Goal: Use online tool/utility: Utilize a website feature to perform a specific function

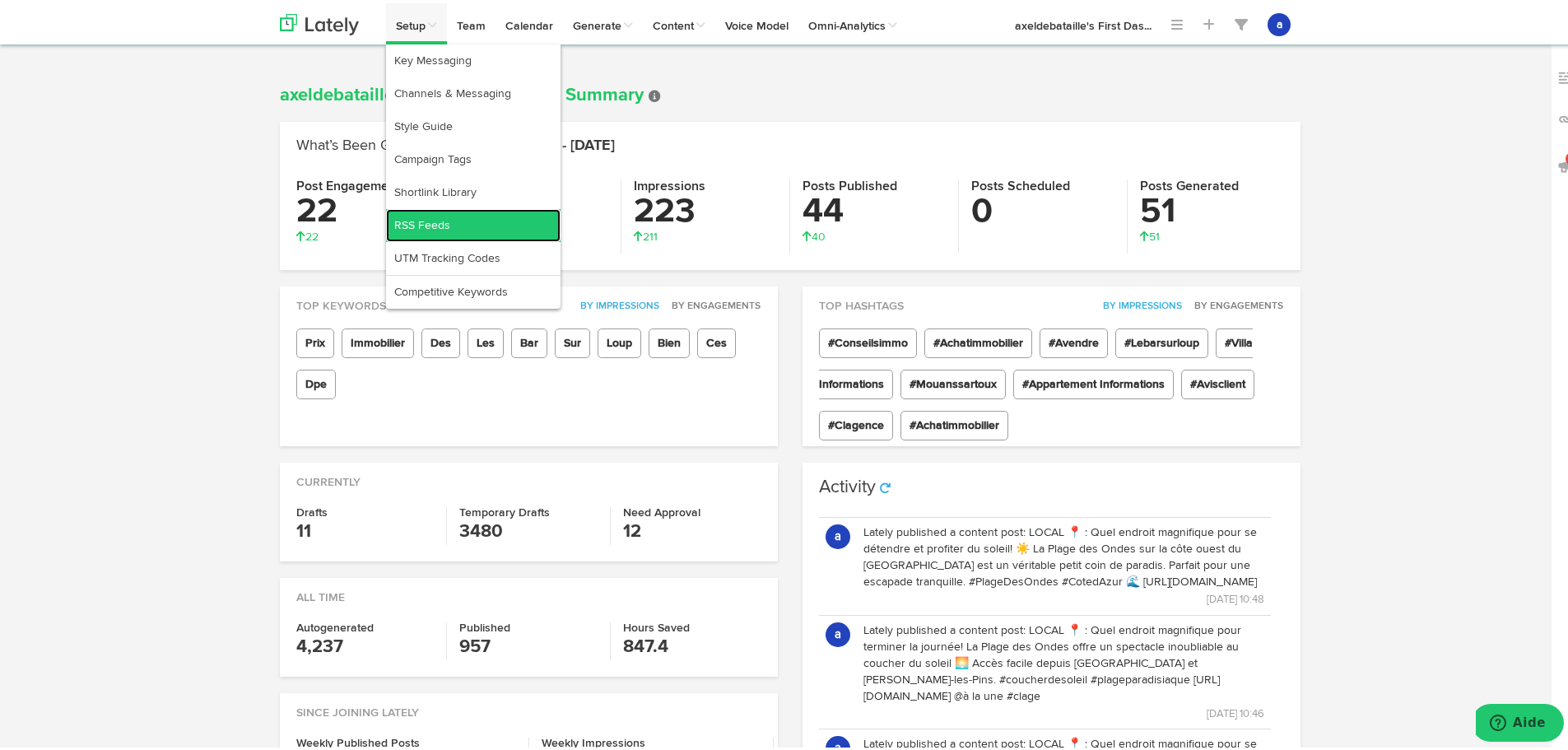
click at [406, 214] on link "RSS Feeds" at bounding box center [473, 221] width 175 height 33
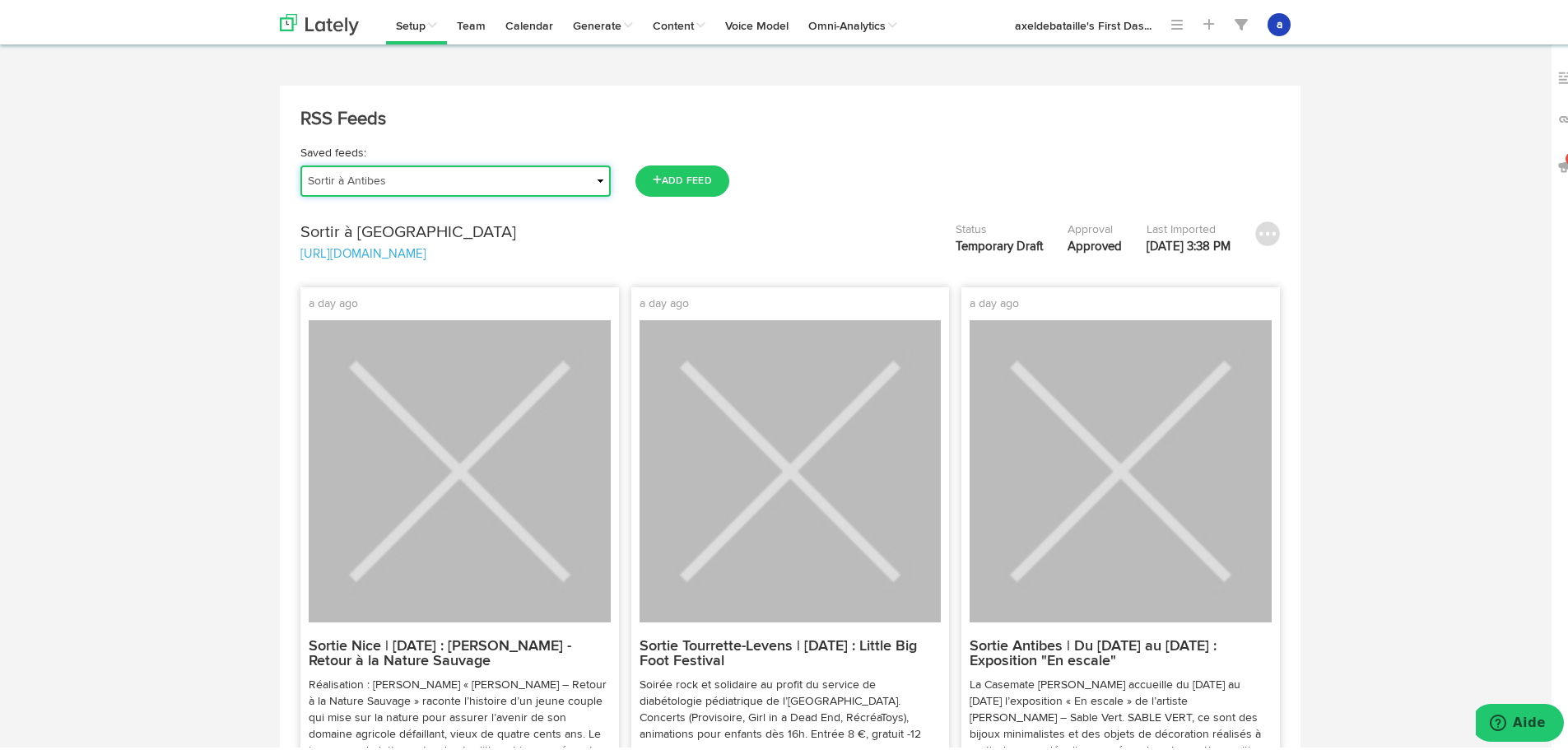
click at [313, 186] on select "Actu | Magazine immobilier Journal de l'Agence Actualités Antibes Actualités Va…" at bounding box center [456, 177] width 311 height 31
select select "object:2501"
click at [300, 162] on select "Actu | Magazine immobilier Journal de l'Agence Actualités Antibes Actualités Va…" at bounding box center [456, 177] width 311 height 31
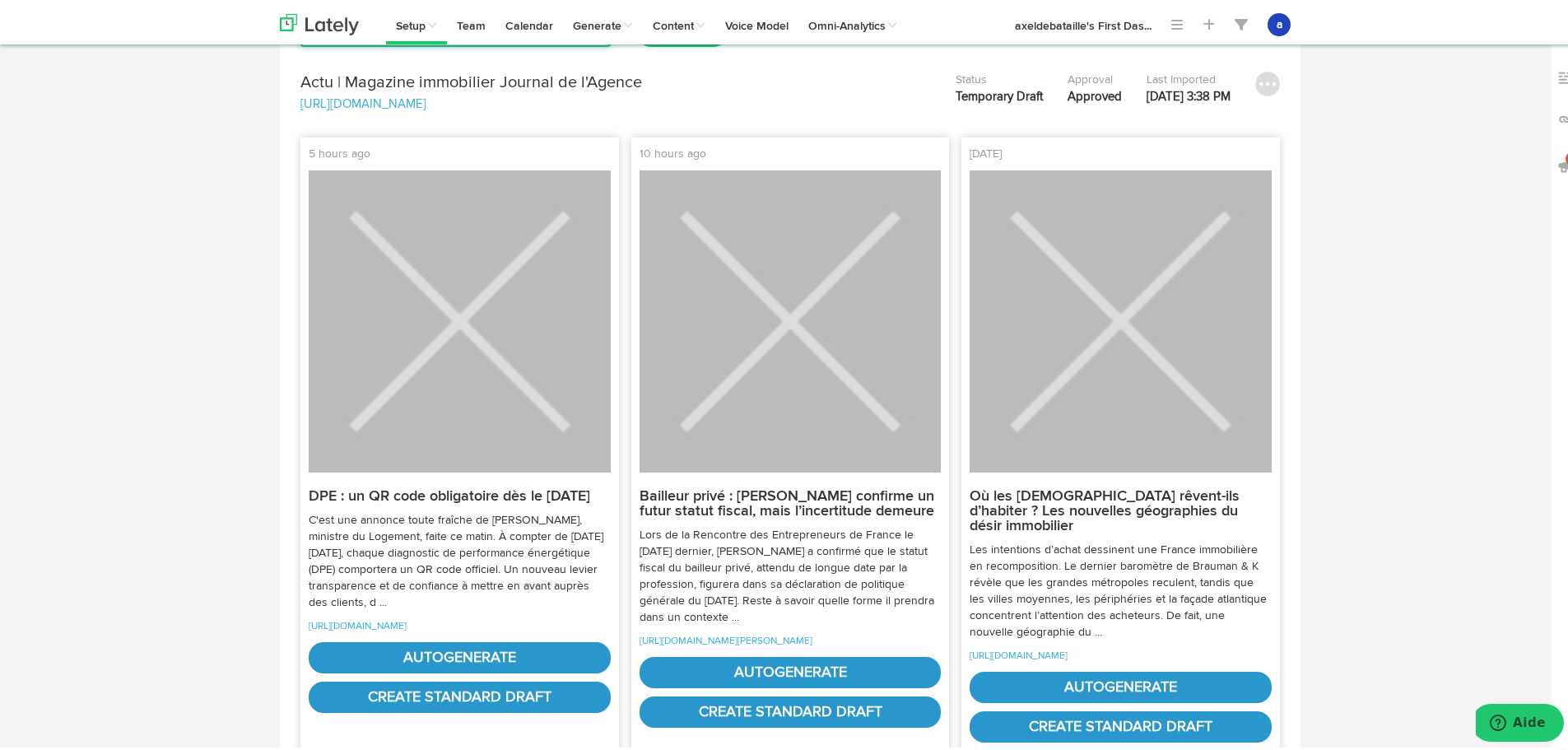
scroll to position [329, 0]
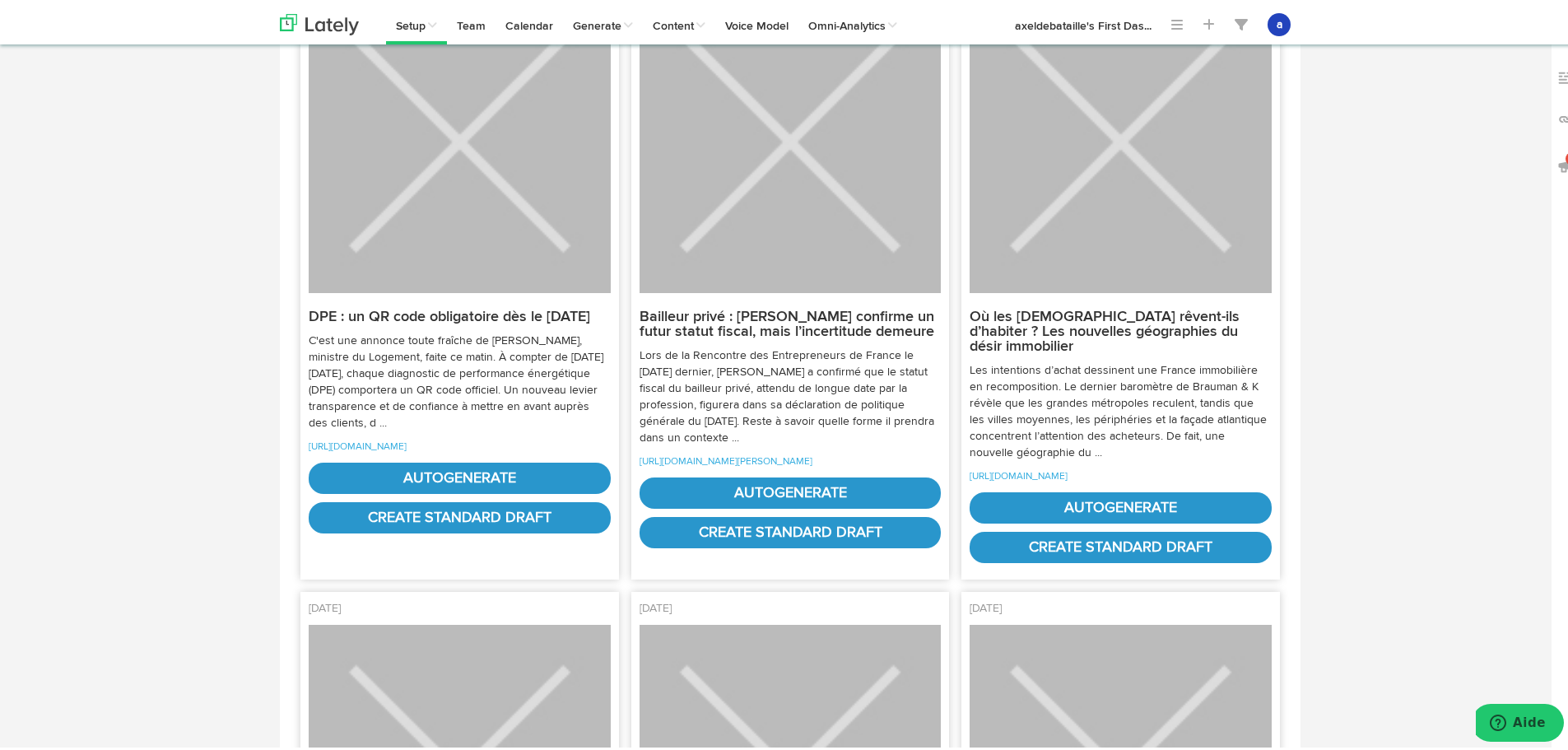
click at [480, 451] on p "[URL][DOMAIN_NAME]" at bounding box center [460, 442] width 302 height 16
click at [406, 449] on link "[URL][DOMAIN_NAME]" at bounding box center [357, 444] width 98 height 10
click at [468, 490] on link "autogenerate" at bounding box center [460, 474] width 302 height 31
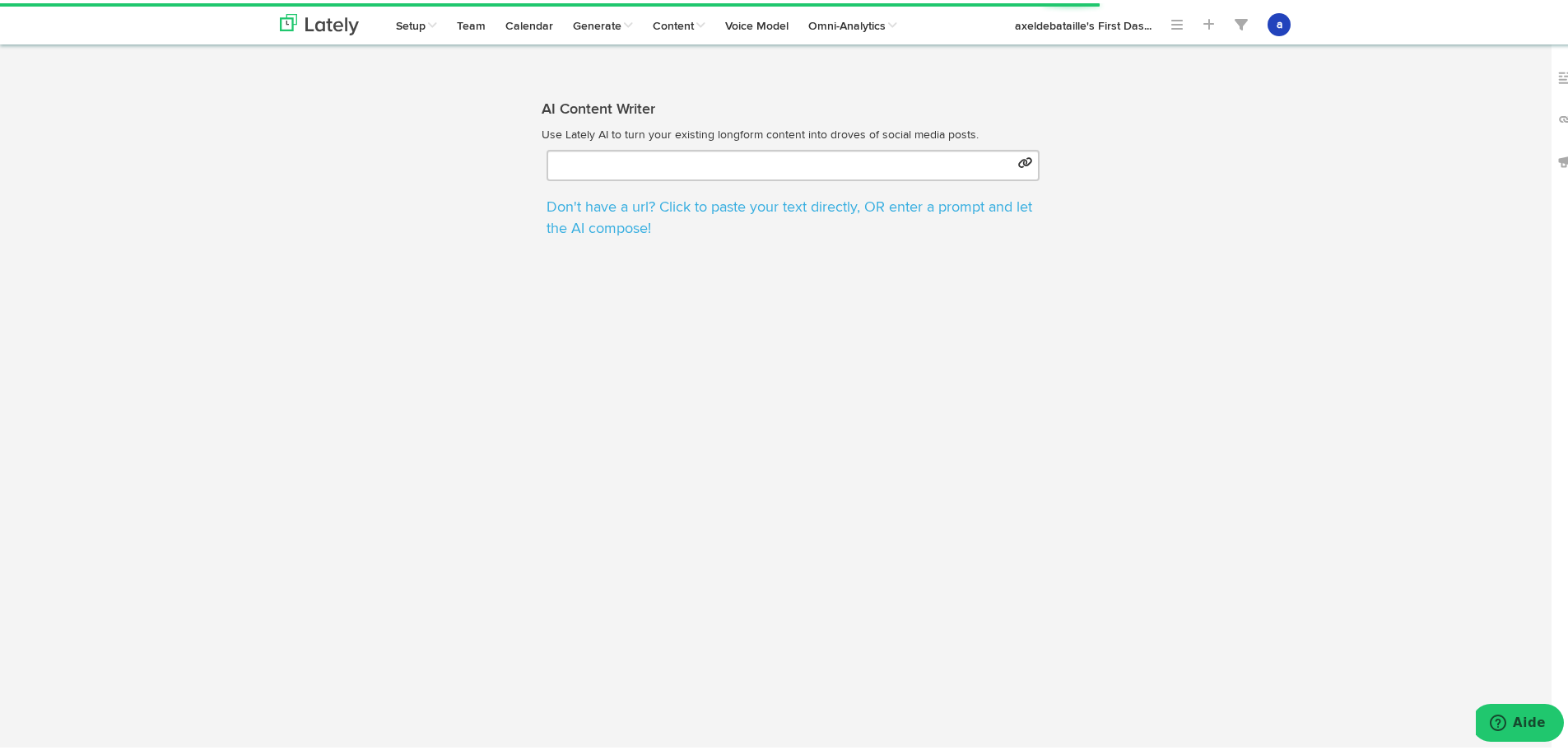
type input "[URL][DOMAIN_NAME]"
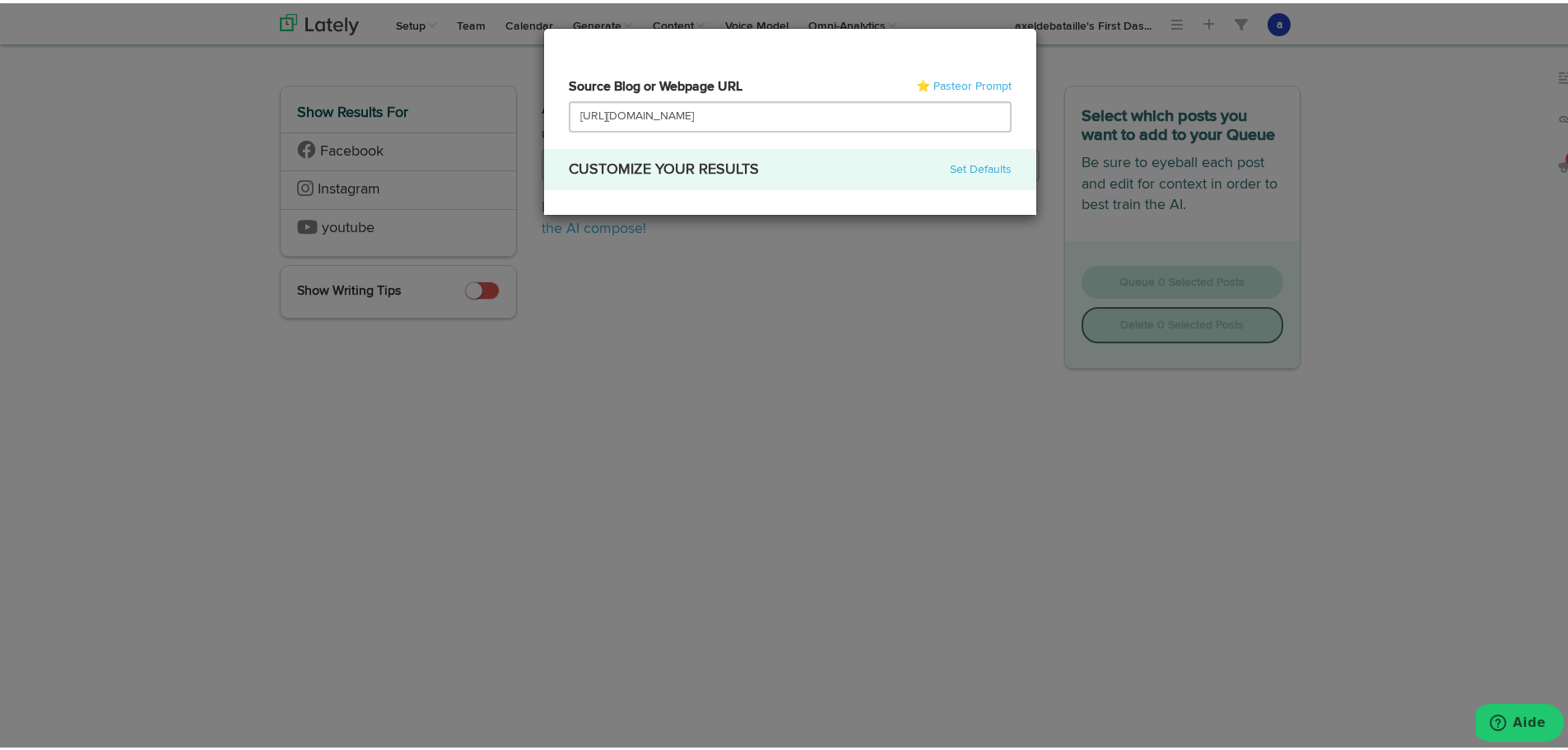
scroll to position [0, 48]
select select "natural"
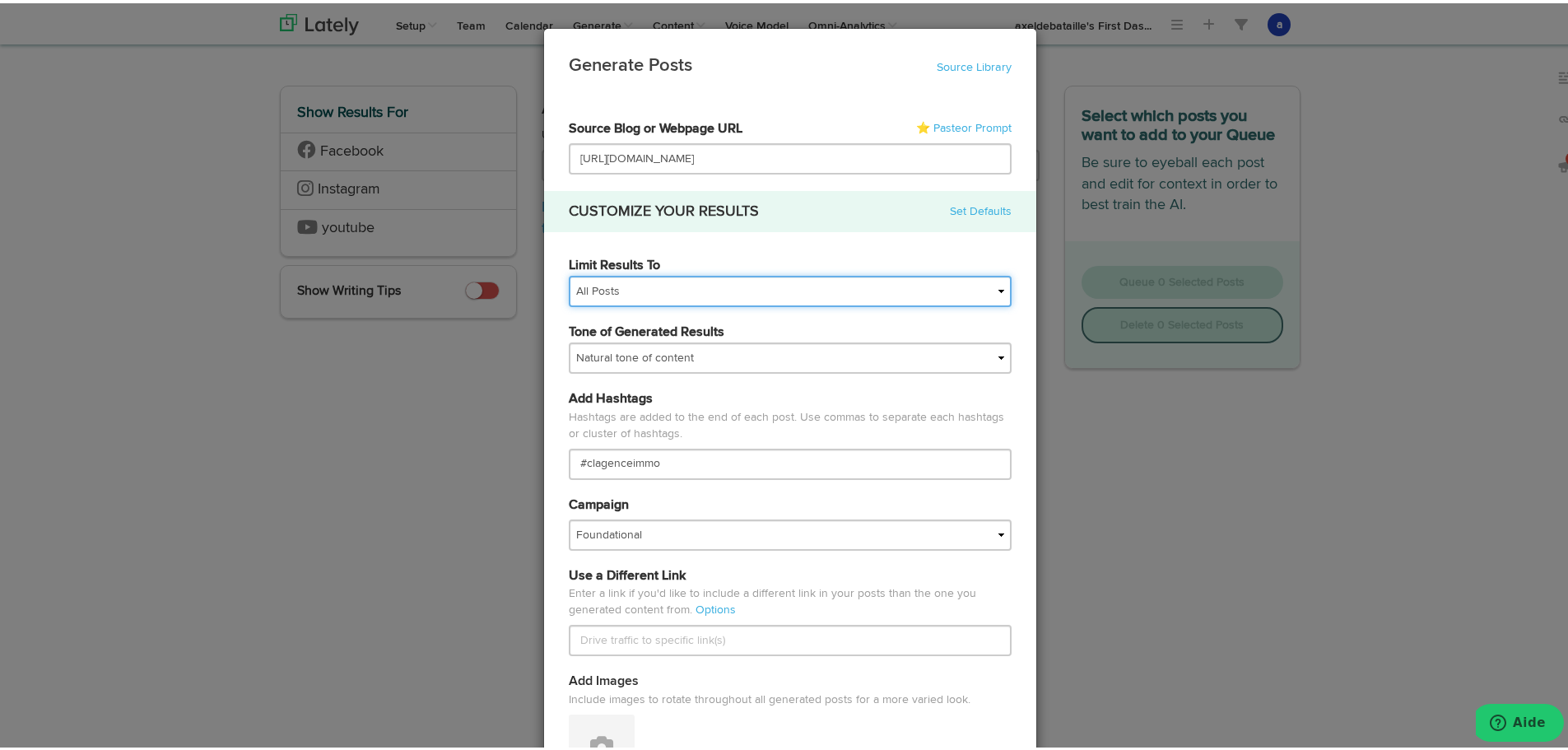
scroll to position [0, 0]
click at [622, 291] on select "All Posts Top 30 Posts Top 25 Posts Top 20 Posts Top 15 Posts Top 10 Posts" at bounding box center [790, 288] width 443 height 31
select select "10"
click at [568, 272] on select "All Posts Top 30 Posts Top 25 Posts Top 20 Posts Top 15 Posts Top 10 Posts" at bounding box center [790, 288] width 443 height 31
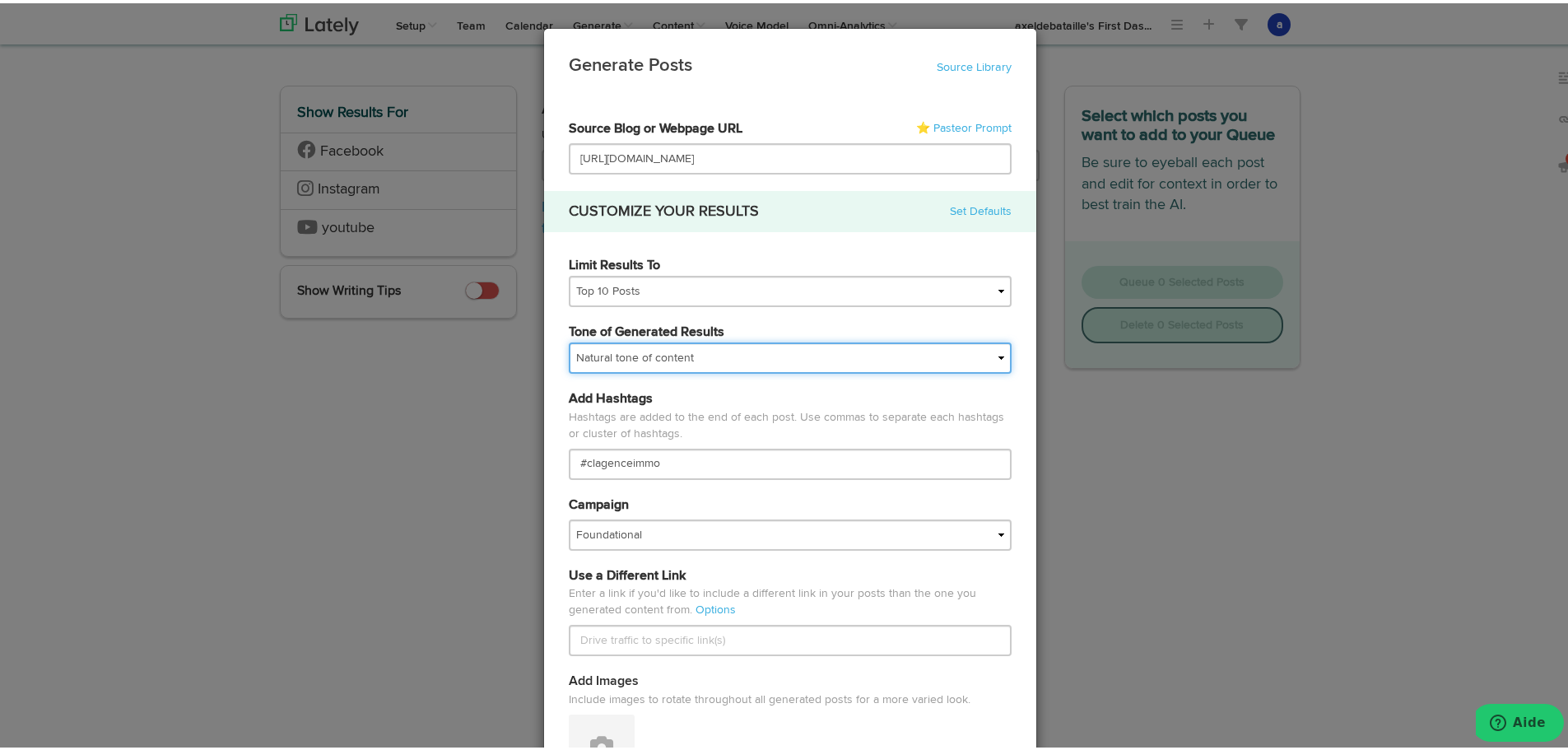
click at [600, 361] on select "My tone Official and professional Relaxed and conversational Light and humorous…" at bounding box center [790, 355] width 443 height 31
select select "brand"
click at [568, 339] on select "My tone Official and professional Relaxed and conversational Light and humorous…" at bounding box center [790, 355] width 443 height 31
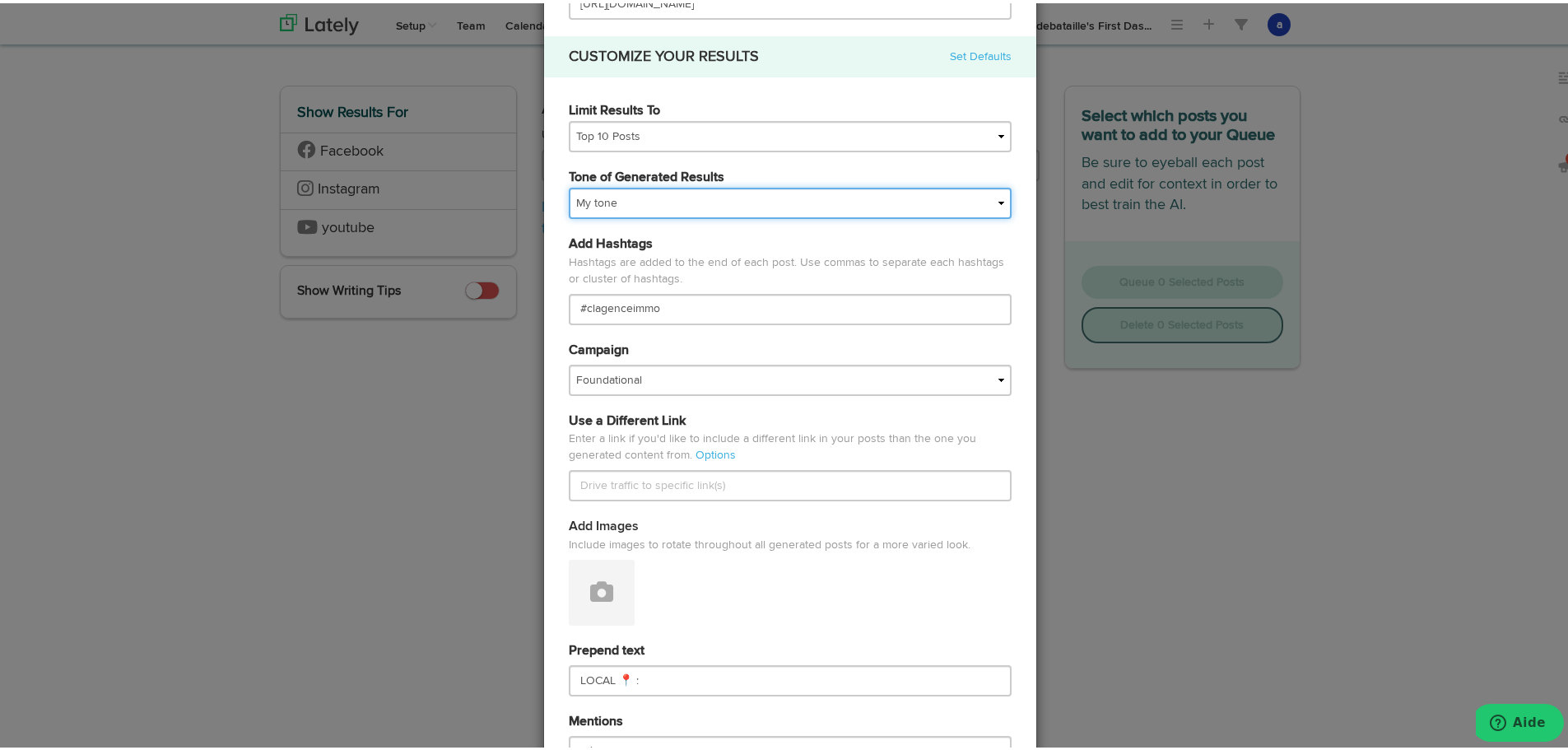
scroll to position [541, 0]
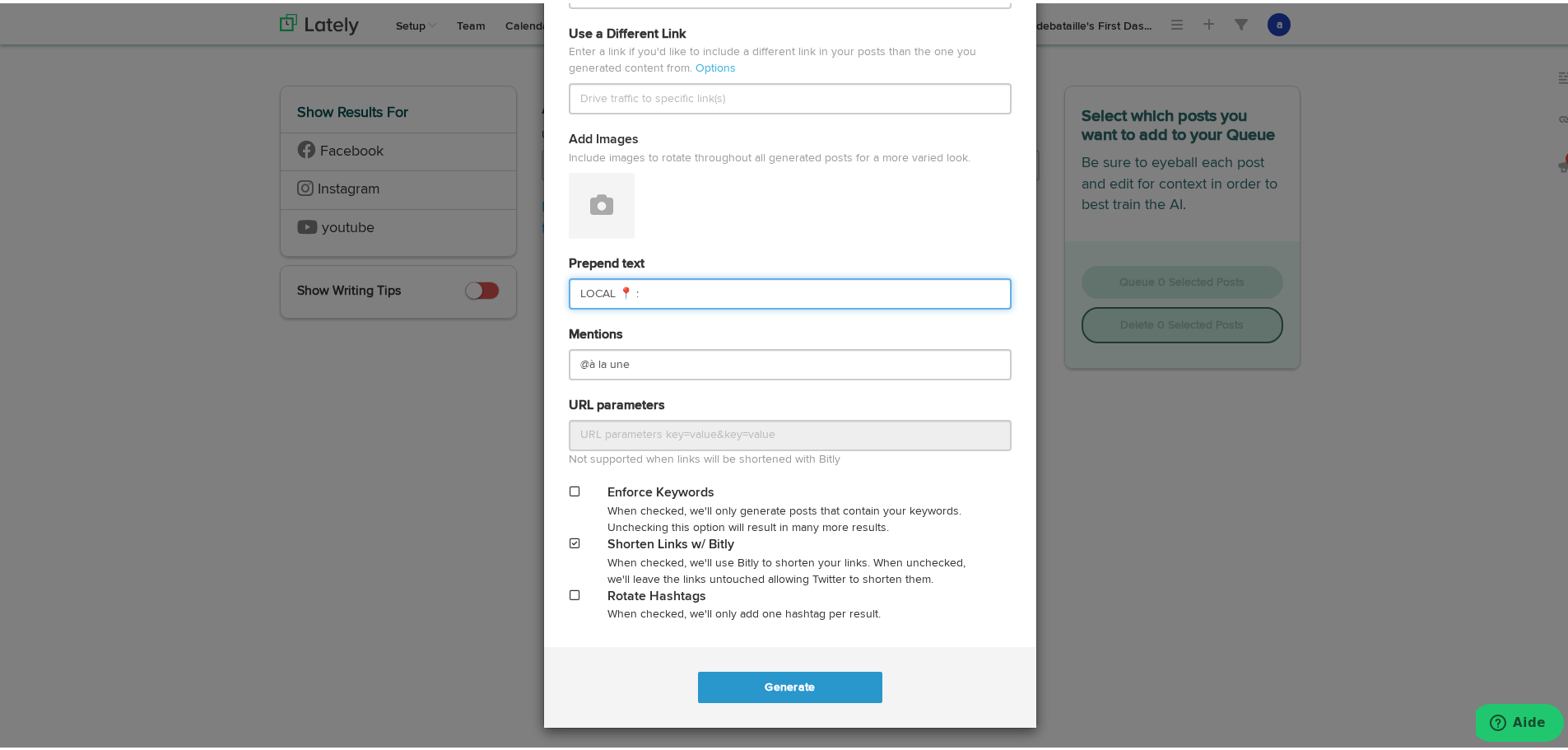
drag, startPoint x: 619, startPoint y: 290, endPoint x: 147, endPoint y: 266, distance: 472.6
click at [147, 266] on div "Generate Posts Source Library 67211df9074564efd17c3488 67211df9074564efd17c3490…" at bounding box center [790, 375] width 1580 height 750
paste input "ACTUALITÉ 📰"
type input "ACTUALITÉ 📰 :"
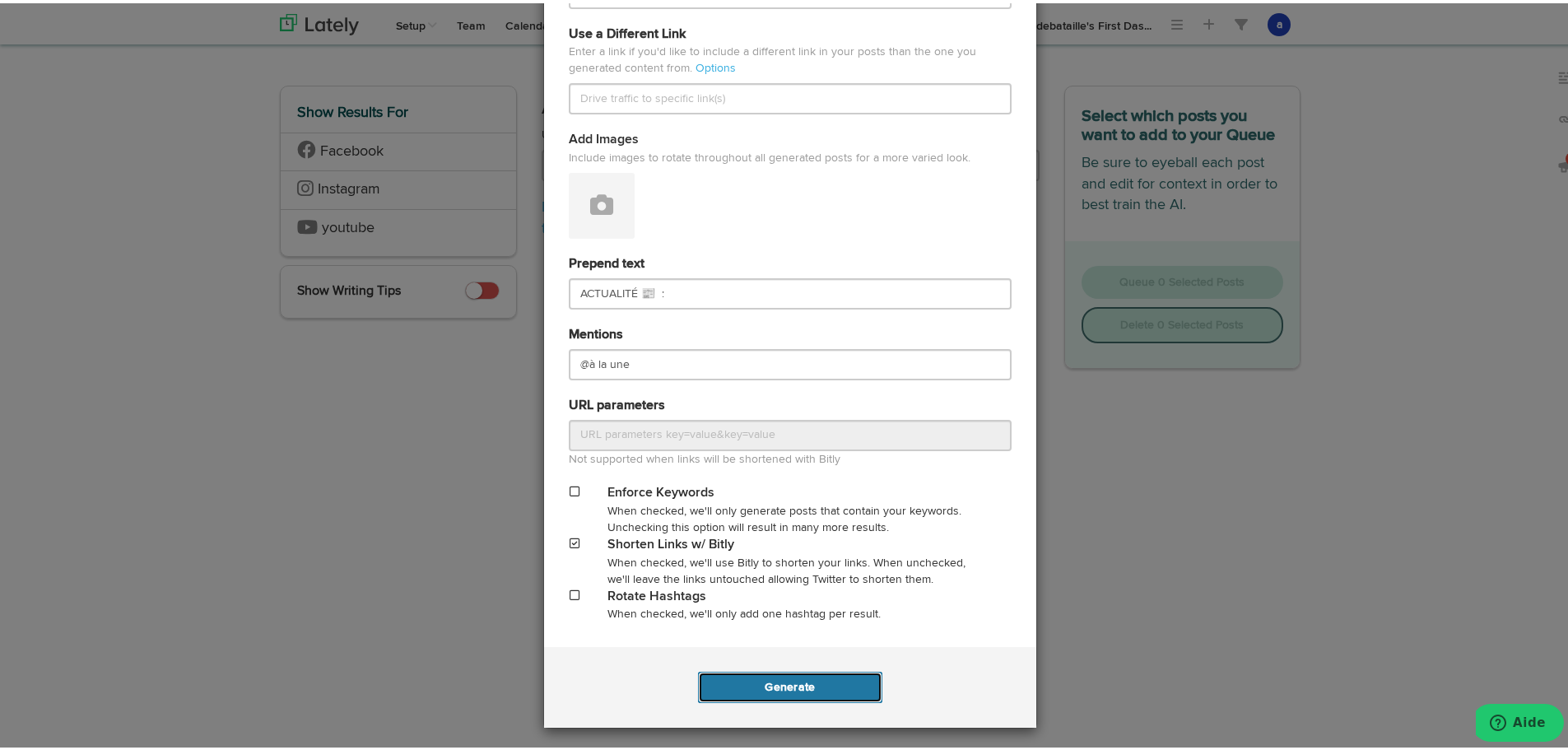
click at [778, 688] on button "Generate" at bounding box center [789, 684] width 183 height 31
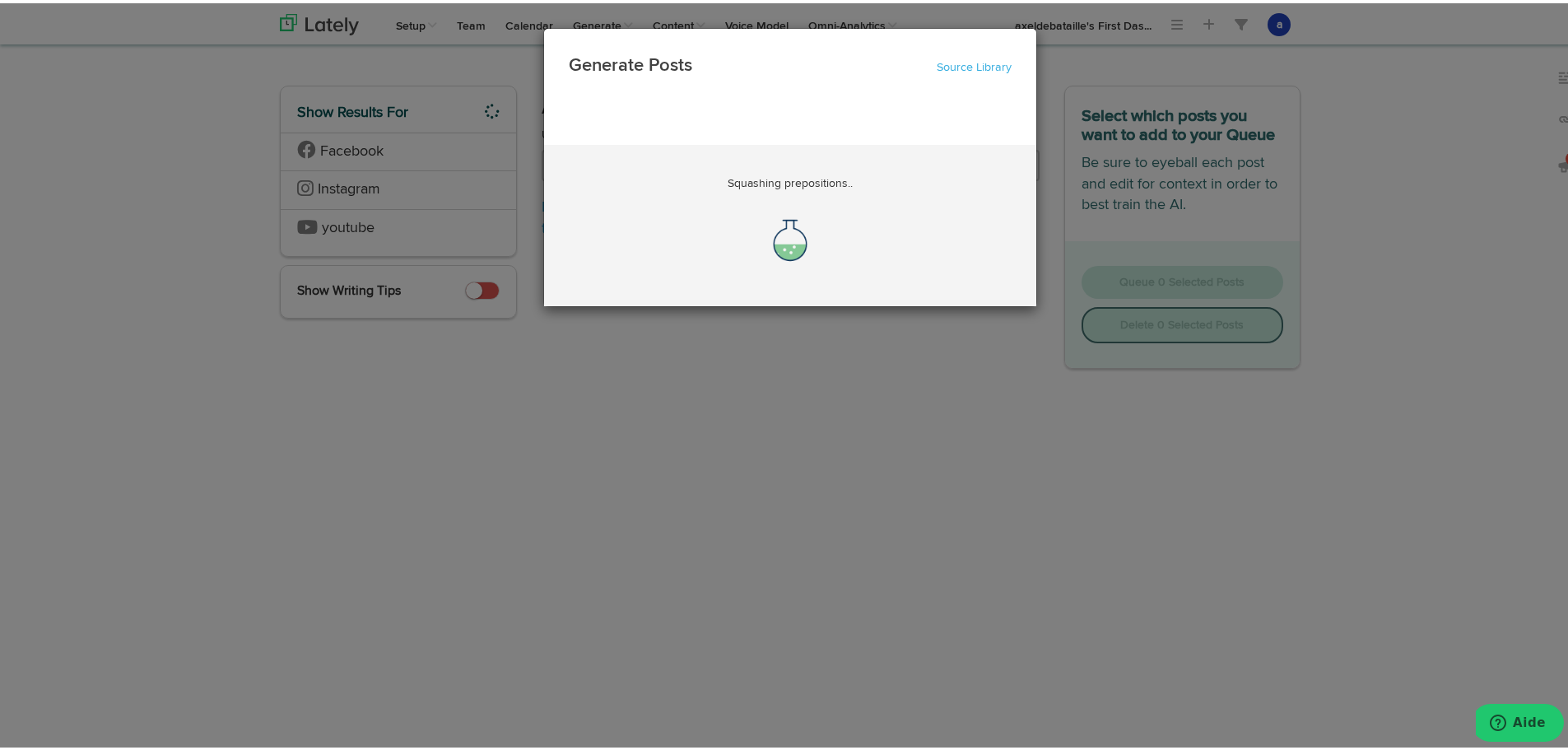
click at [226, 474] on div "Generate Posts Source Library 67211df9074564efd17c3488 67211df9074564efd17c3490…" at bounding box center [790, 375] width 1580 height 750
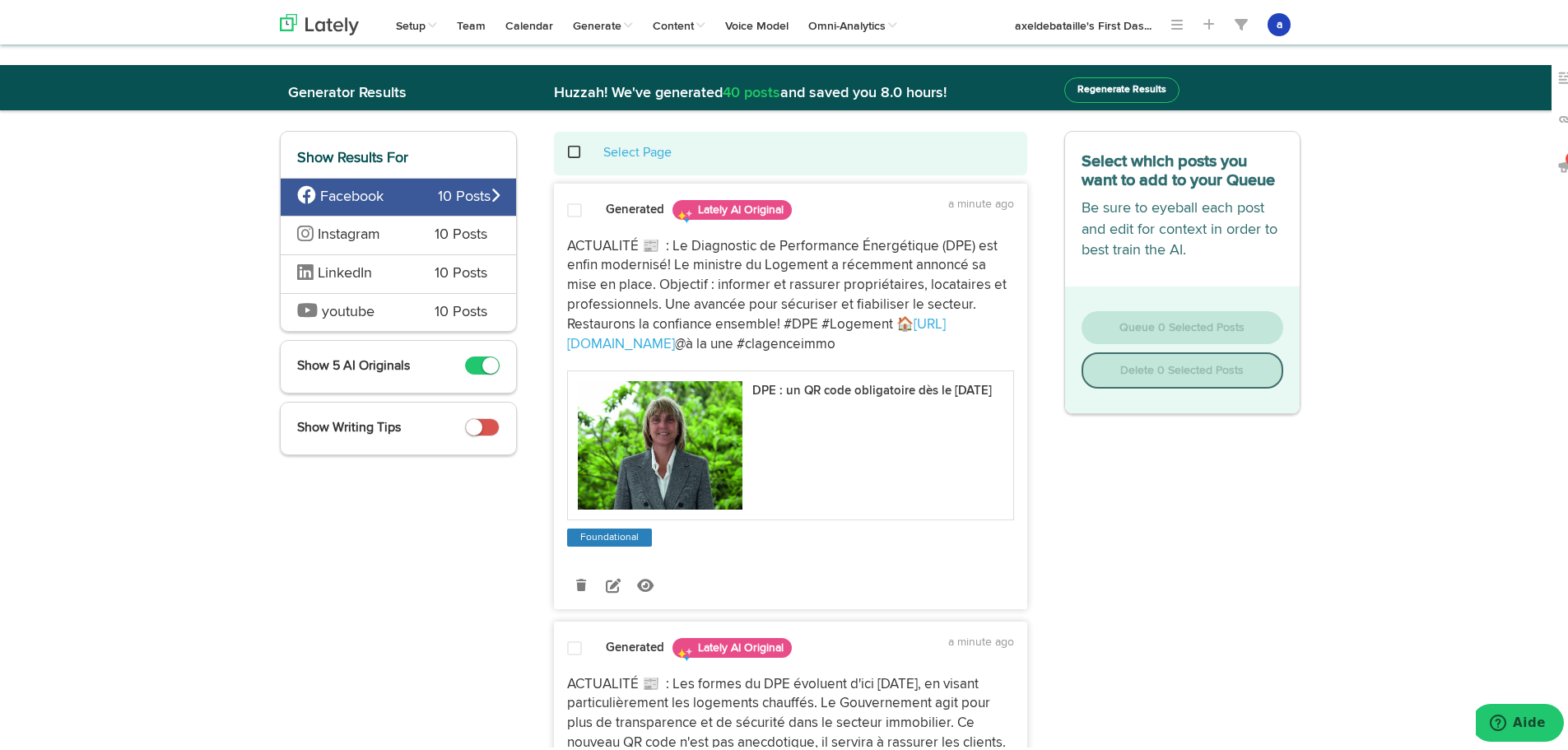
click at [1108, 84] on button "Regenerate Results" at bounding box center [1122, 87] width 115 height 25
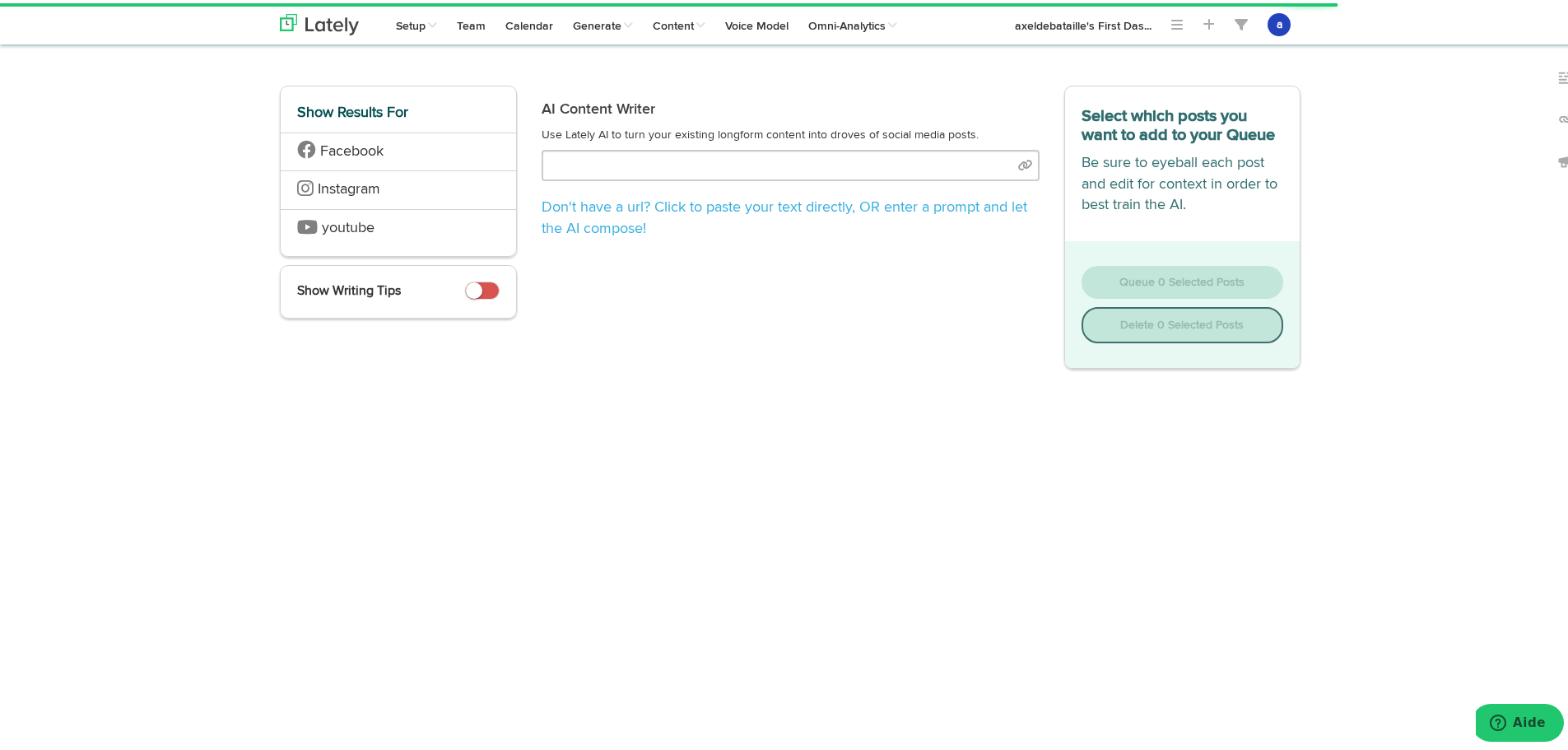
type input "[URL][DOMAIN_NAME]"
select select "10"
select select "natural"
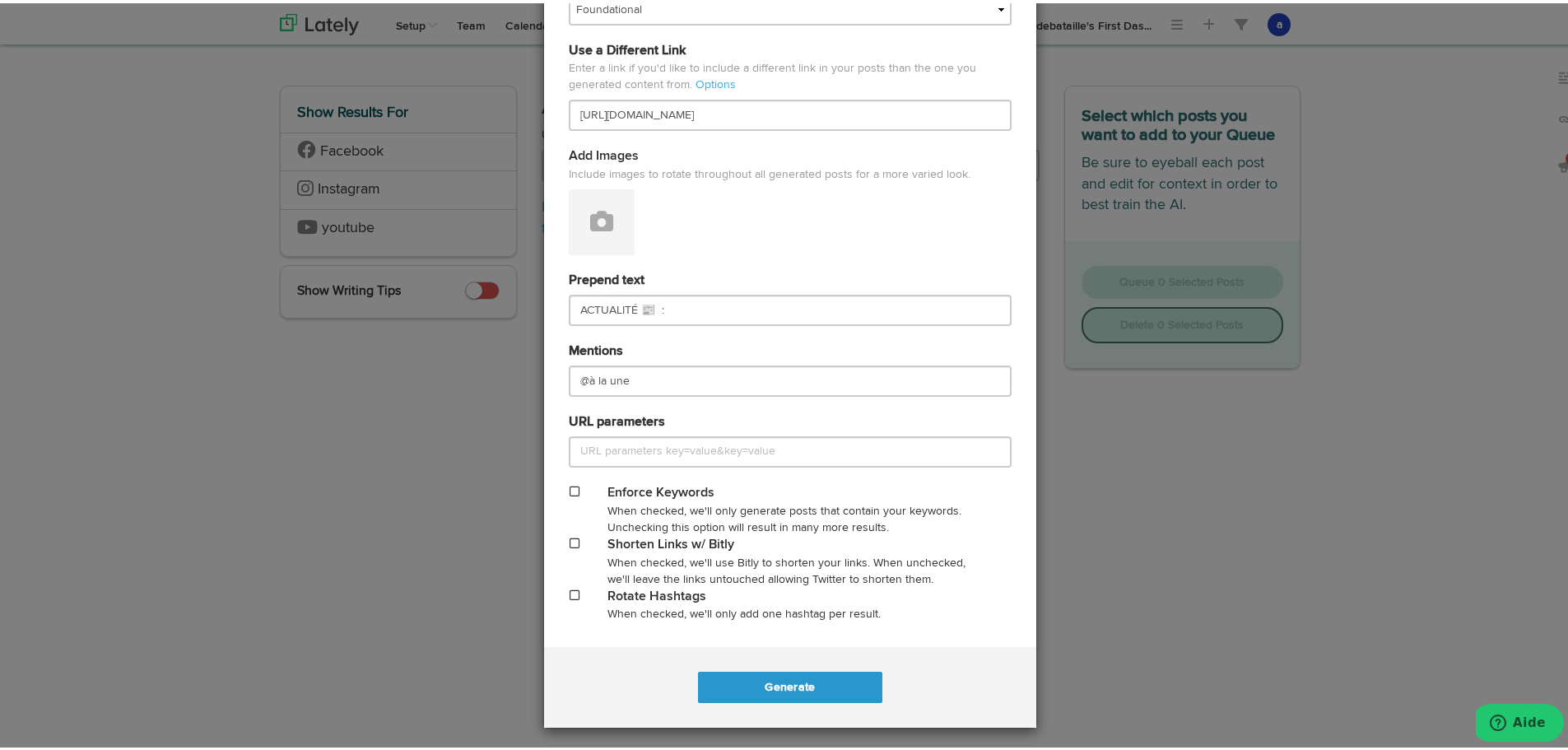
drag, startPoint x: 566, startPoint y: 535, endPoint x: 558, endPoint y: 540, distance: 9.4
click at [569, 535] on span at bounding box center [574, 540] width 10 height 12
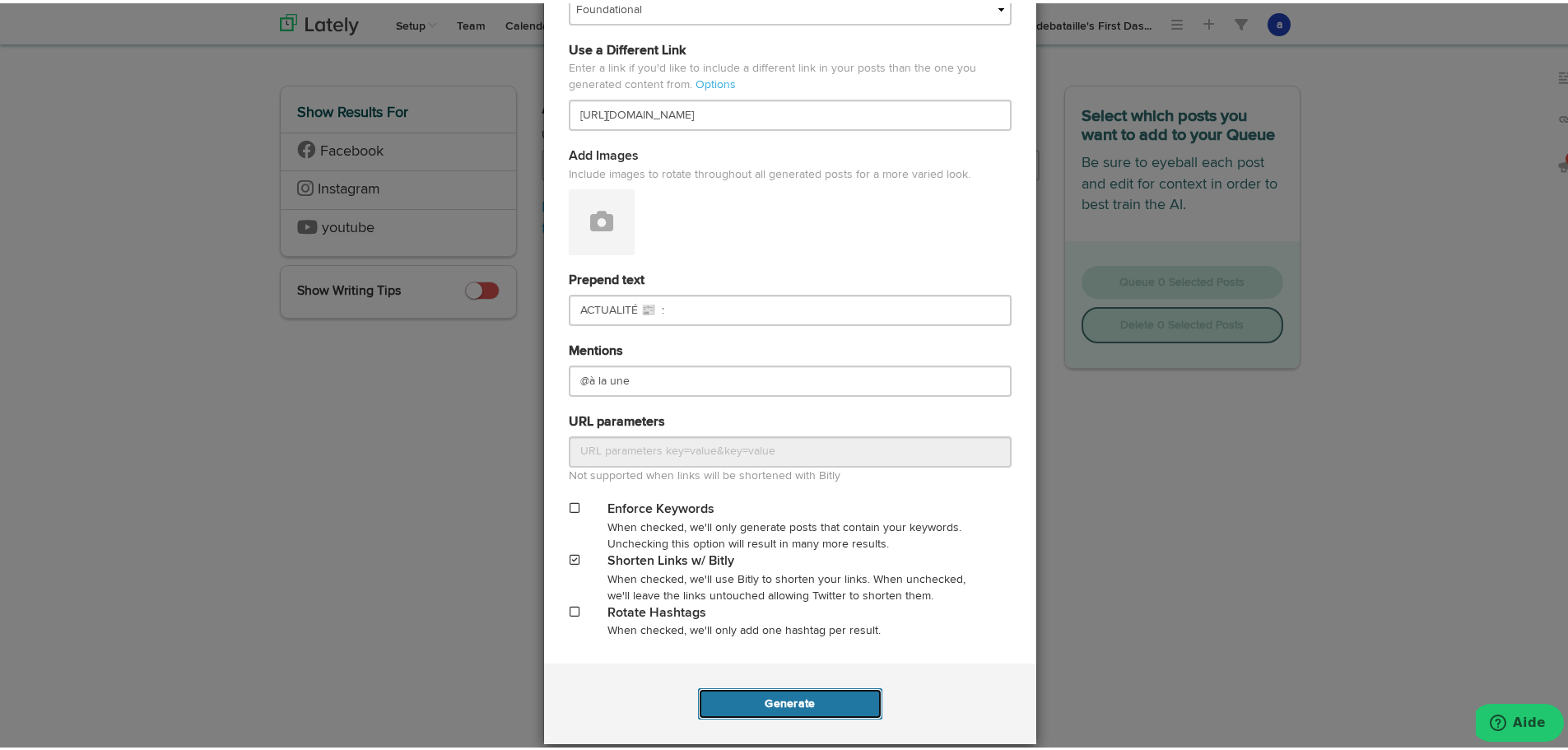
click at [828, 697] on button "Generate" at bounding box center [789, 700] width 183 height 31
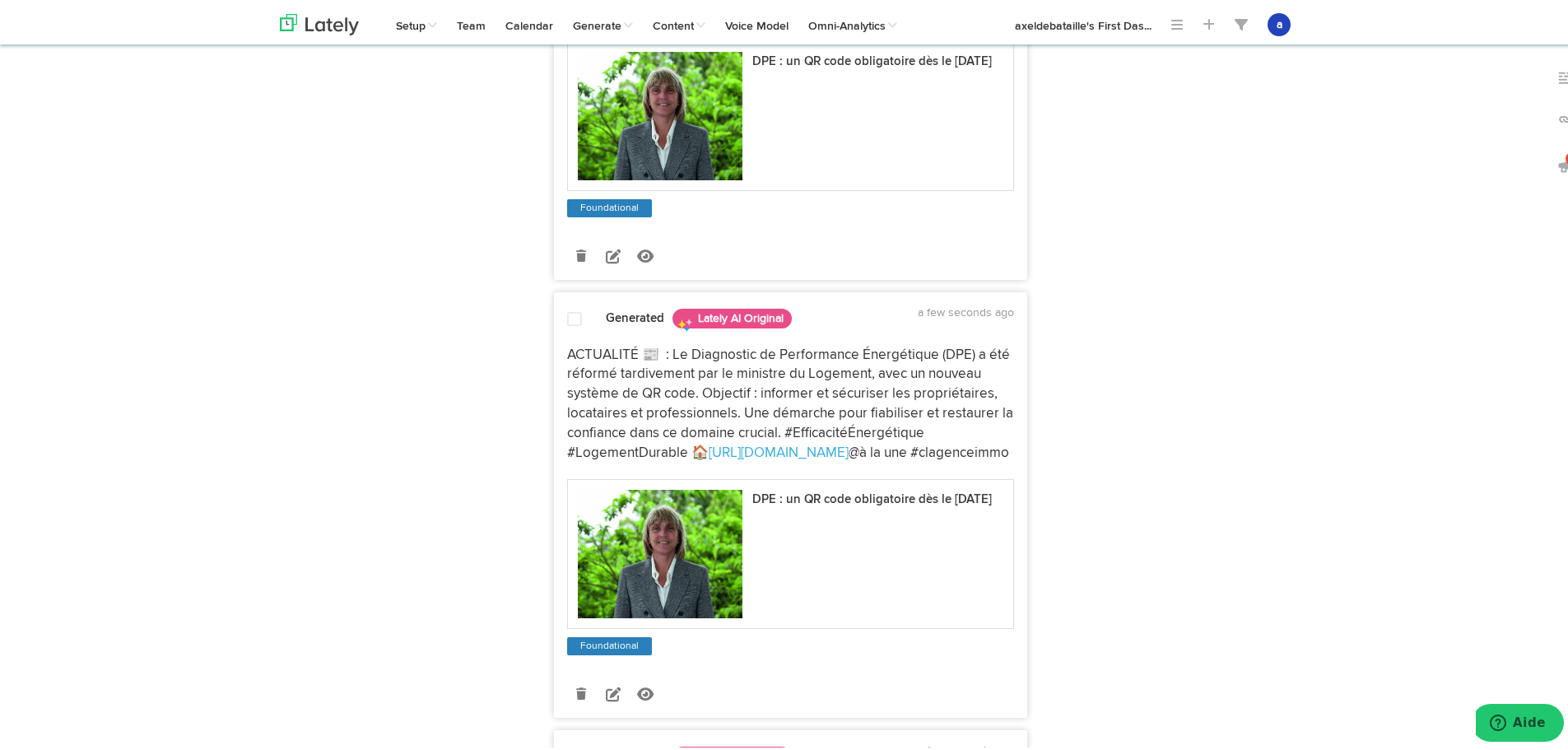
scroll to position [494, 0]
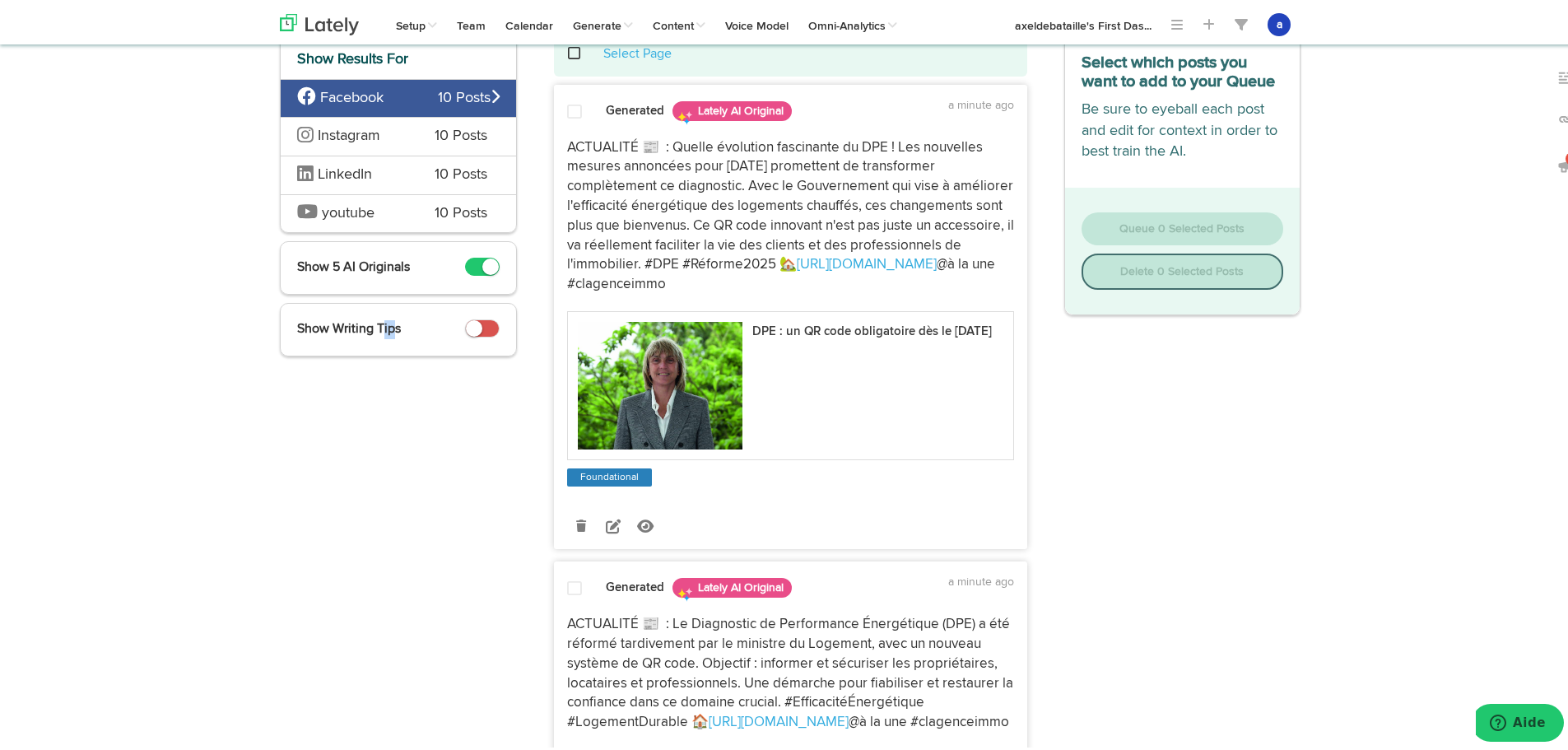
scroll to position [0, 0]
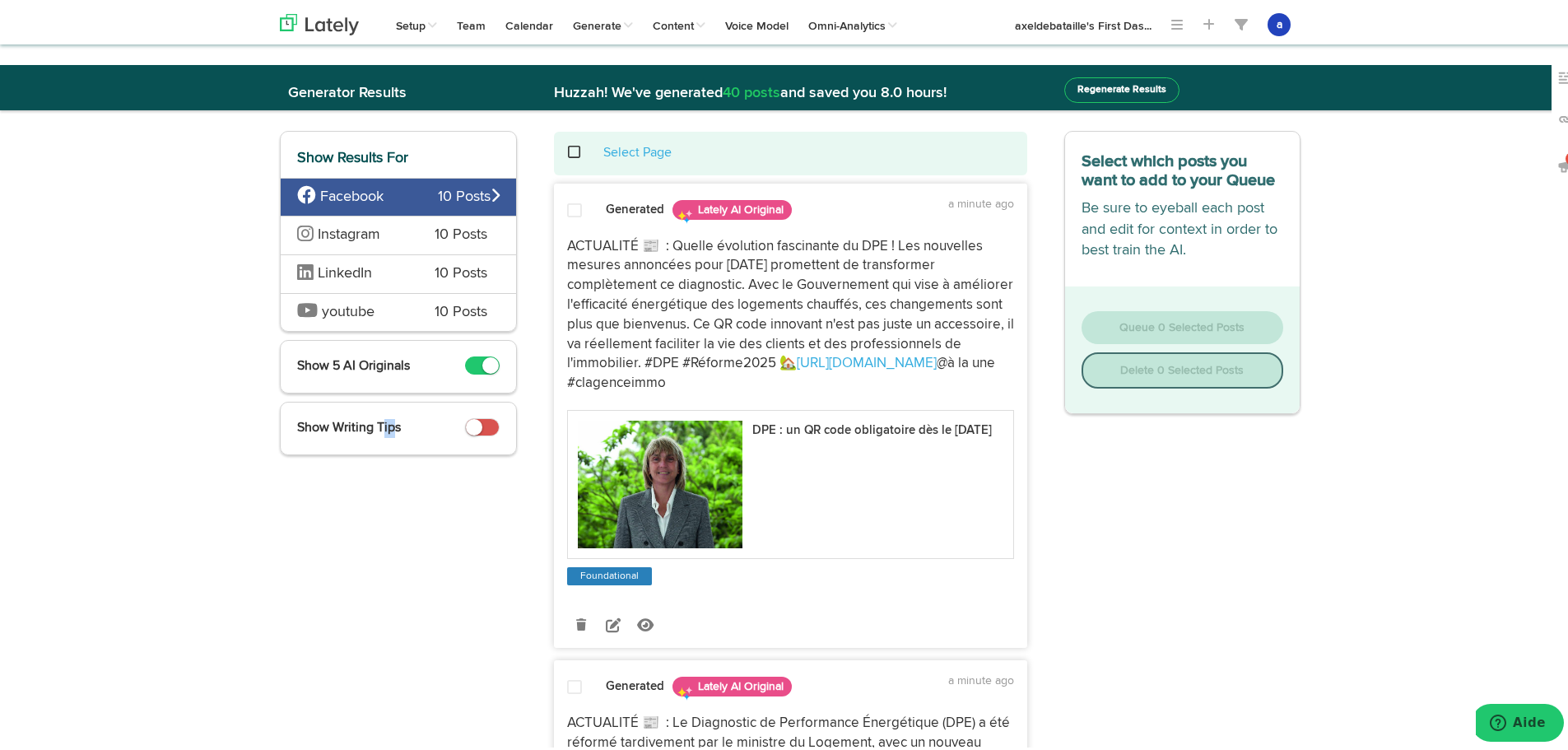
click at [1089, 87] on button "Regenerate Results" at bounding box center [1122, 87] width 115 height 25
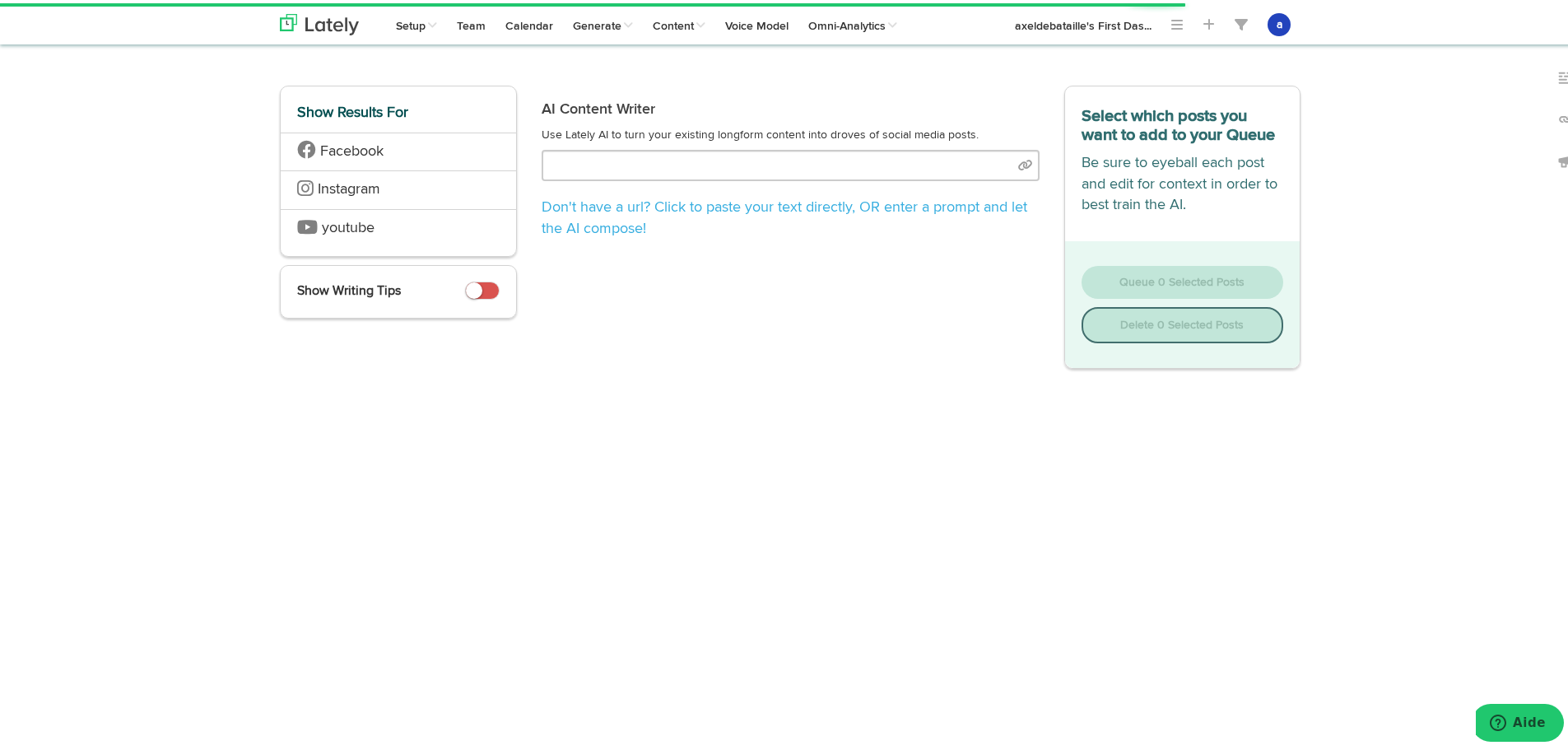
type input "[URL][DOMAIN_NAME]"
select select "10"
select select "natural"
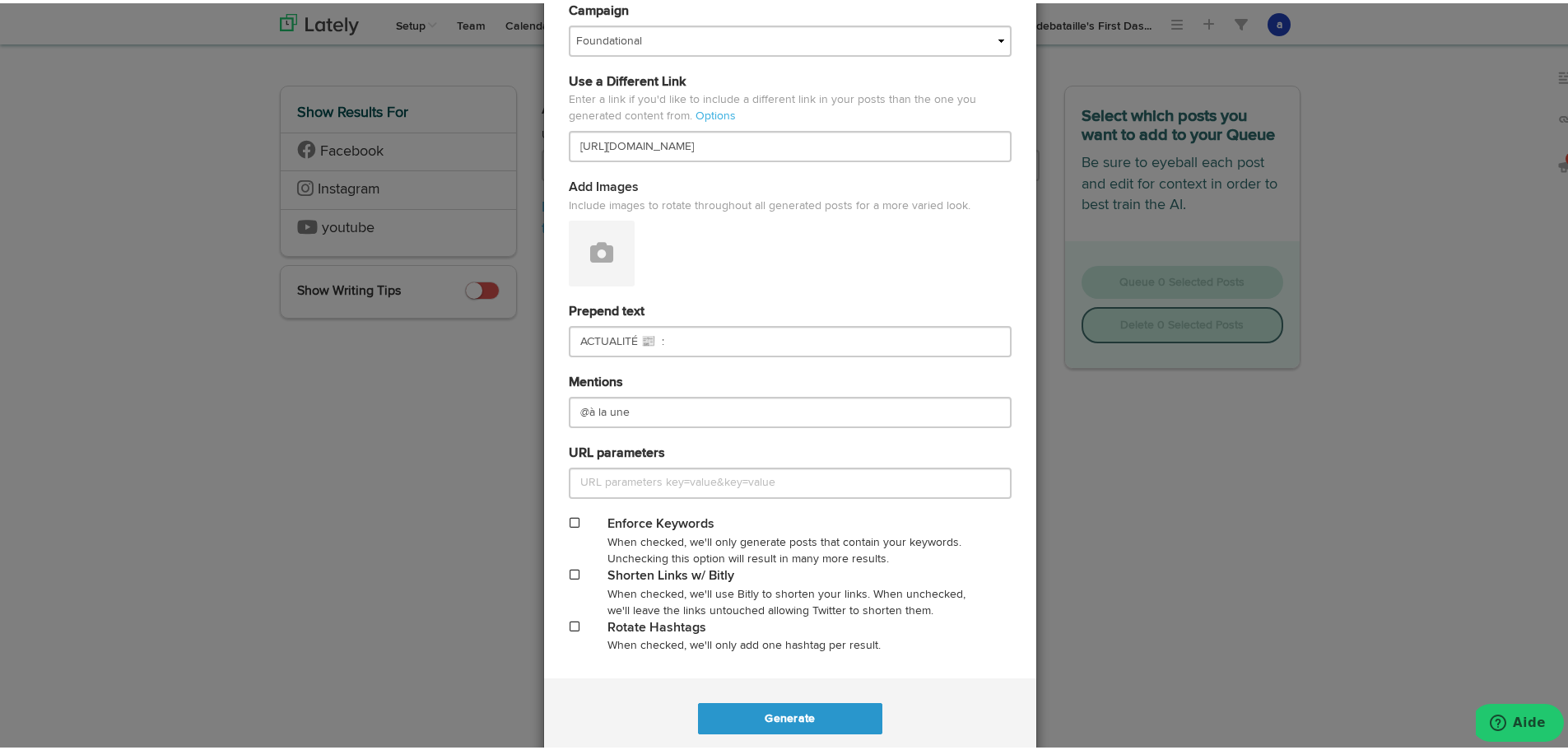
click at [569, 573] on span at bounding box center [574, 571] width 10 height 12
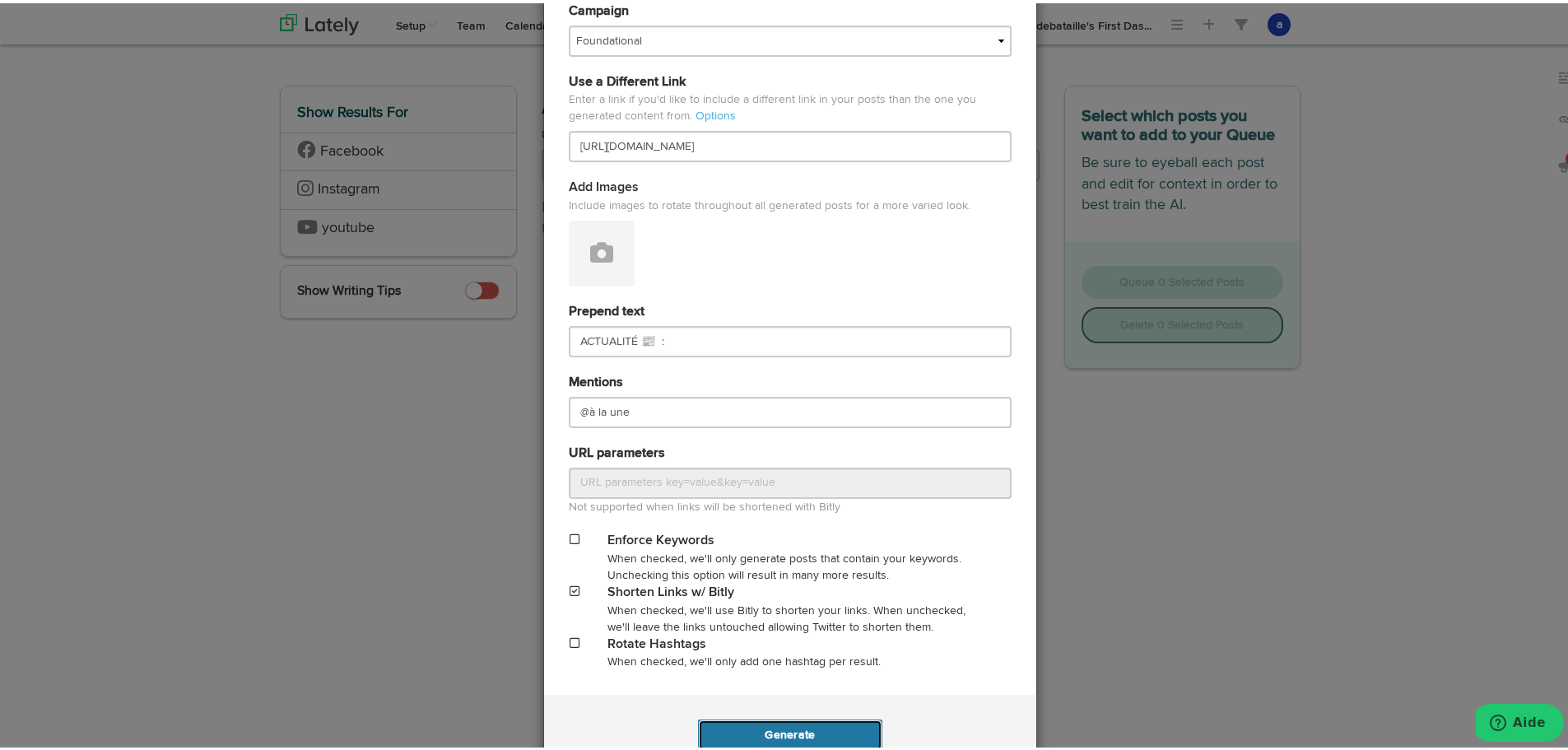
click at [753, 729] on button "Generate" at bounding box center [789, 731] width 183 height 31
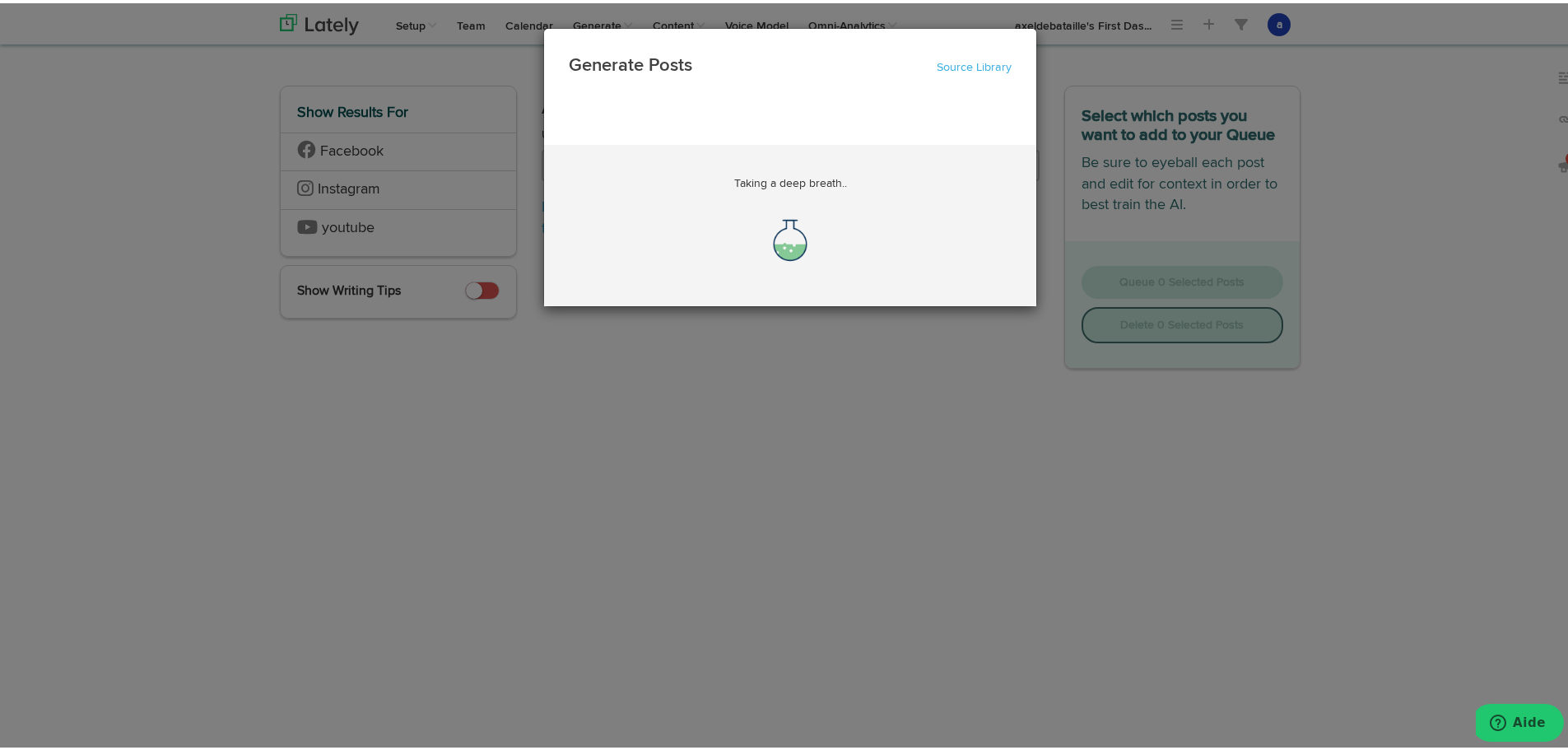
click at [1020, 342] on div "Generate Posts Source Library 67211df9074564efd17c3488 67211df9074564efd17c3490…" at bounding box center [790, 375] width 1580 height 750
